Goal: Information Seeking & Learning: Understand process/instructions

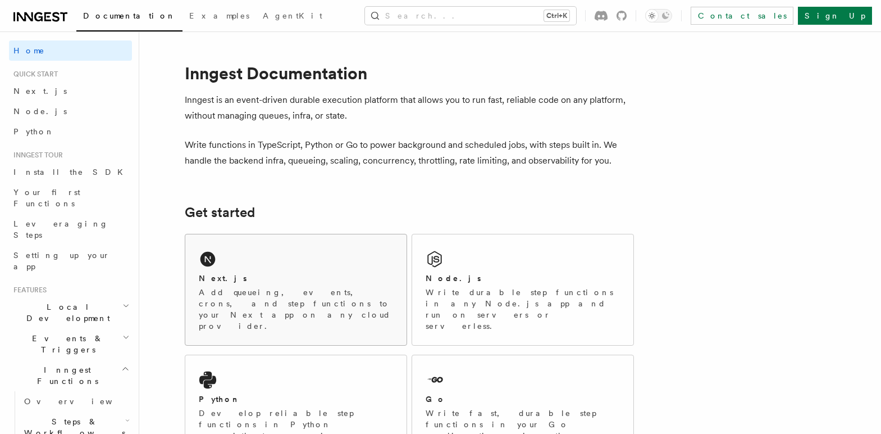
click at [325, 274] on div "Next.js" at bounding box center [296, 278] width 194 height 12
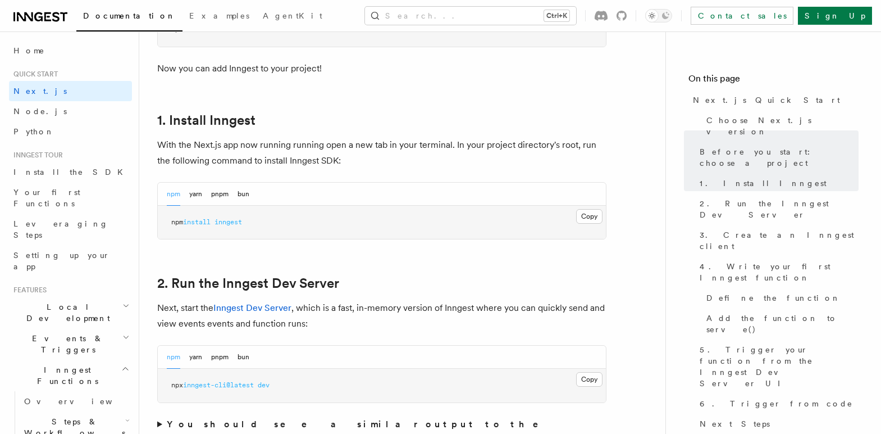
scroll to position [562, 0]
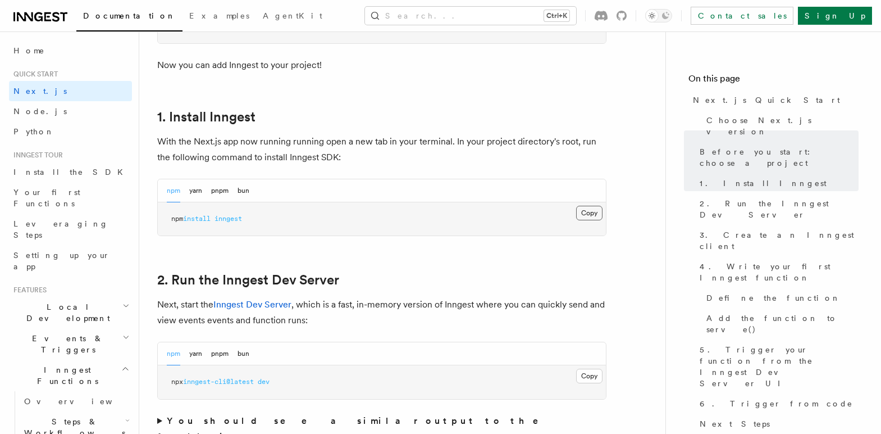
click at [589, 209] on button "Copy Copied" at bounding box center [589, 213] width 26 height 15
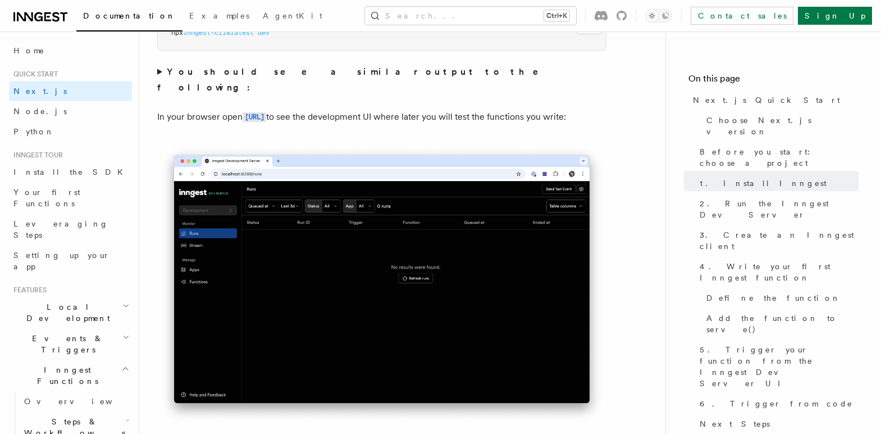
scroll to position [933, 0]
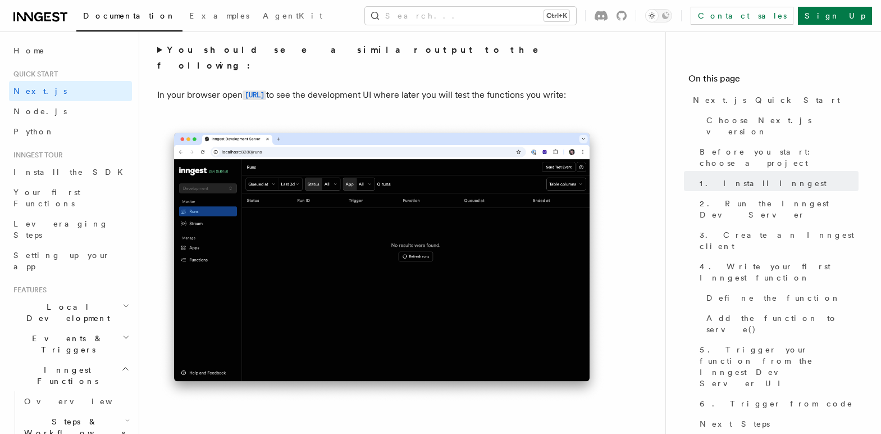
click at [806, 374] on nav "On this page Next.js Quick Start Choose Next.js version Before you start: choos…" at bounding box center [774, 232] width 216 height 402
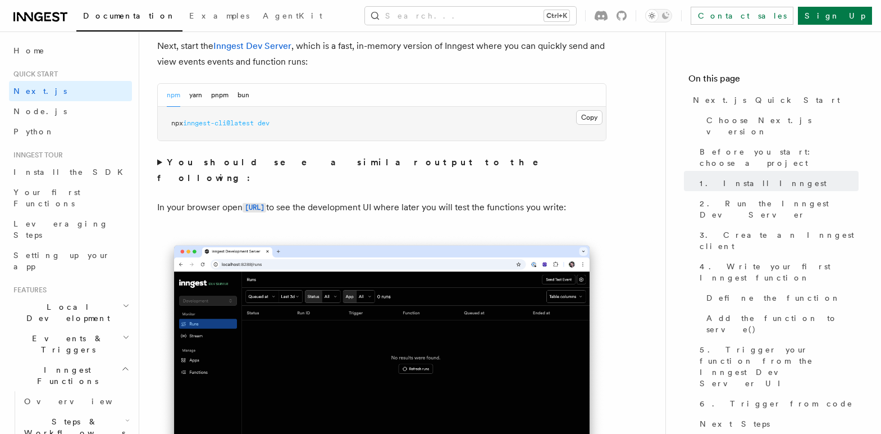
scroll to position [805, 0]
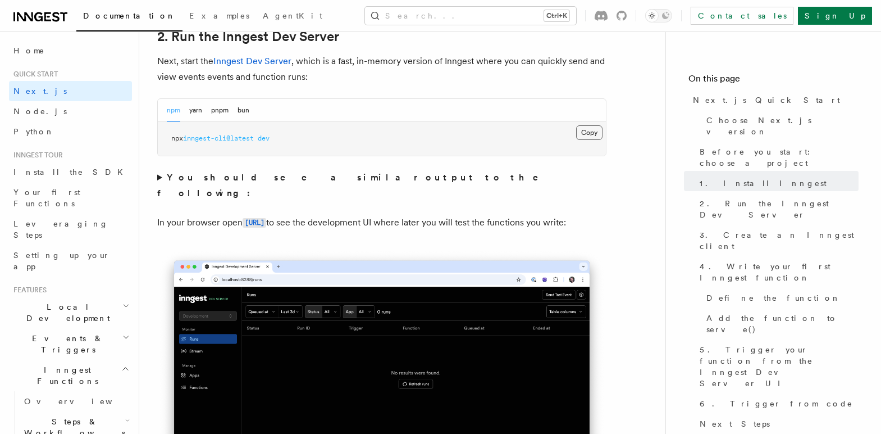
click at [588, 133] on button "Copy Copied" at bounding box center [589, 132] width 26 height 15
click at [816, 363] on nav "On this page Next.js Quick Start Choose Next.js version Before you start: choos…" at bounding box center [774, 232] width 216 height 402
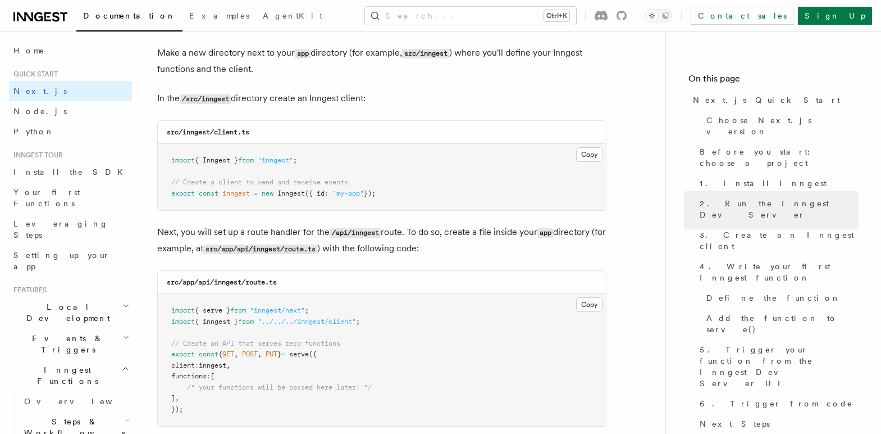
scroll to position [1386, 0]
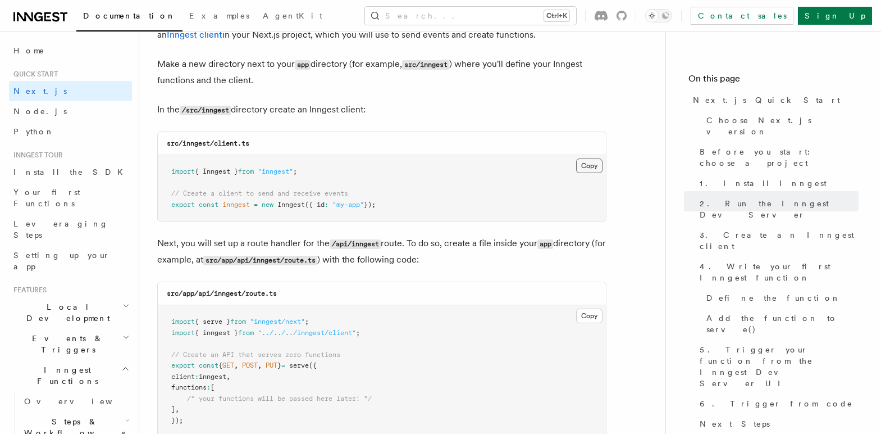
click at [588, 167] on button "Copy Copied" at bounding box center [589, 165] width 26 height 15
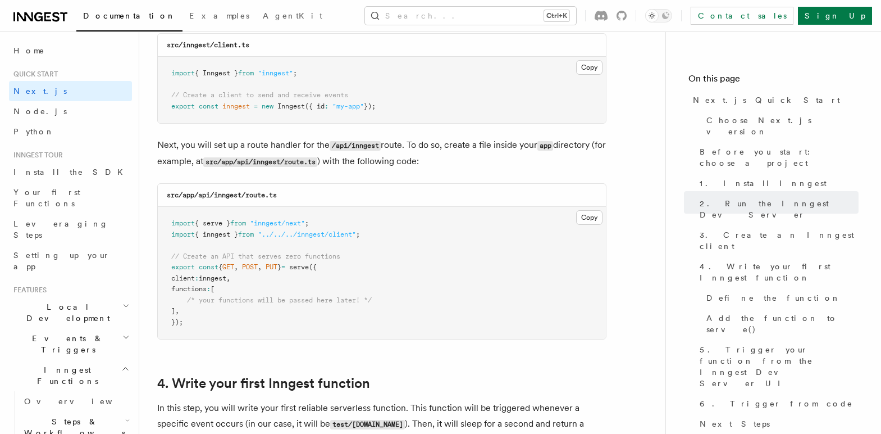
scroll to position [1513, 0]
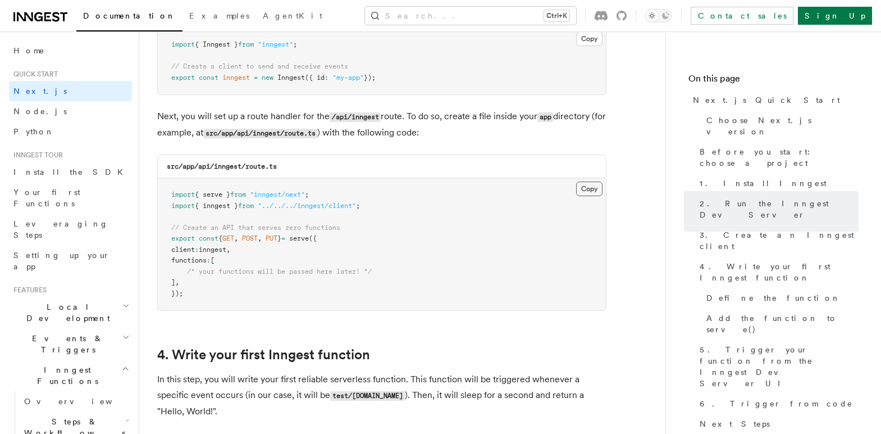
click at [592, 188] on button "Copy Copied" at bounding box center [589, 188] width 26 height 15
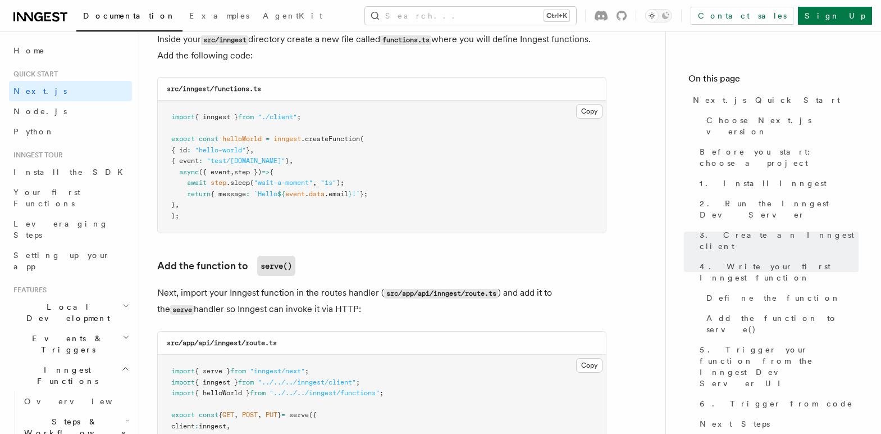
scroll to position [2004, 0]
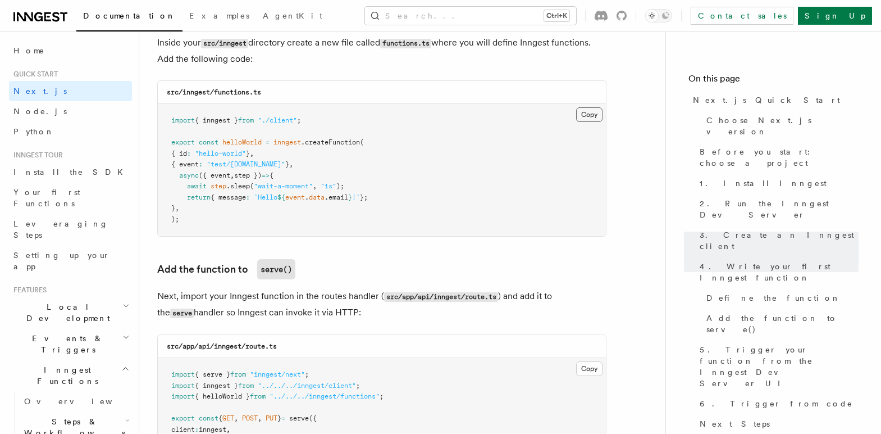
click at [592, 116] on button "Copy Copied" at bounding box center [589, 114] width 26 height 15
